Goal: Navigation & Orientation: Go to known website

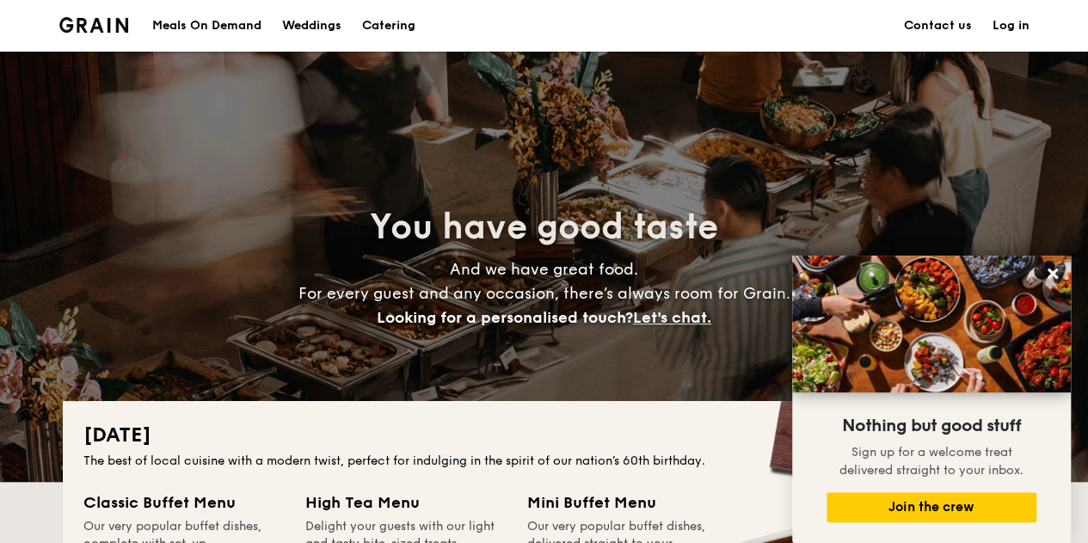
click at [232, 15] on div "Meals On Demand" at bounding box center [206, 26] width 109 height 52
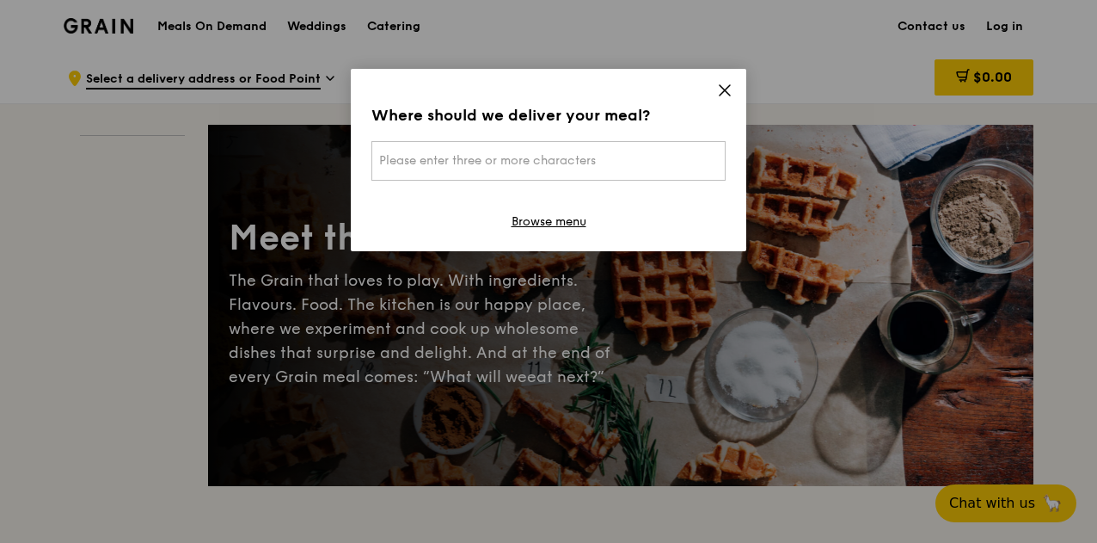
click at [730, 89] on icon at bounding box center [724, 90] width 15 height 15
